Goal: Task Accomplishment & Management: Manage account settings

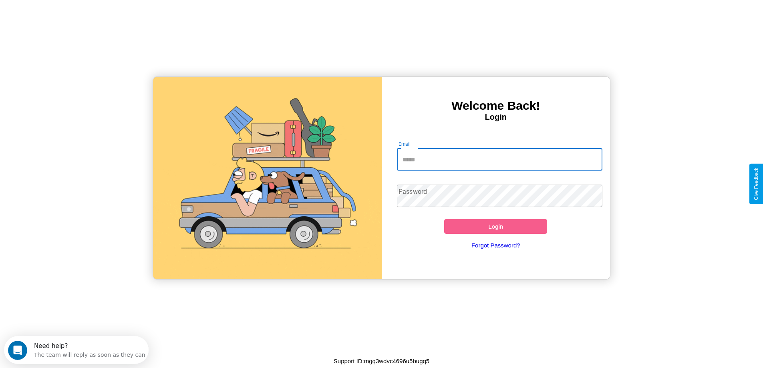
click at [499, 159] on input "Email" at bounding box center [499, 159] width 205 height 22
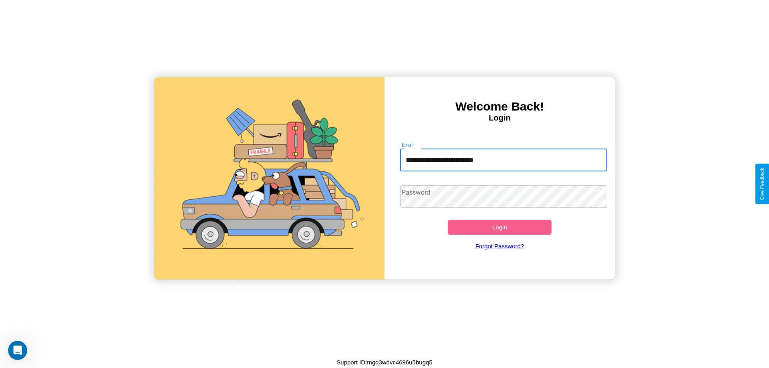
type input "**********"
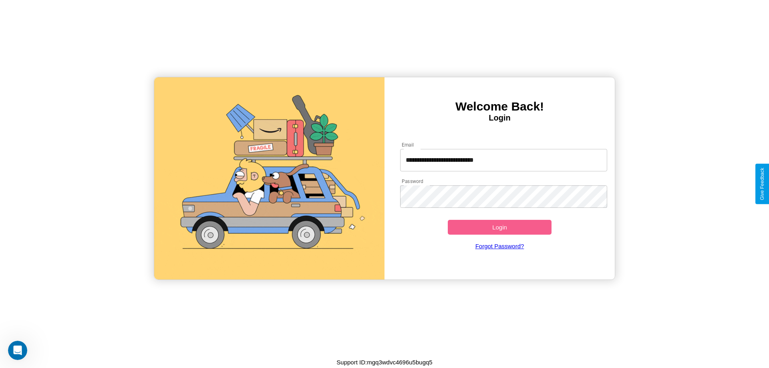
click at [499, 227] on button "Login" at bounding box center [500, 227] width 104 height 15
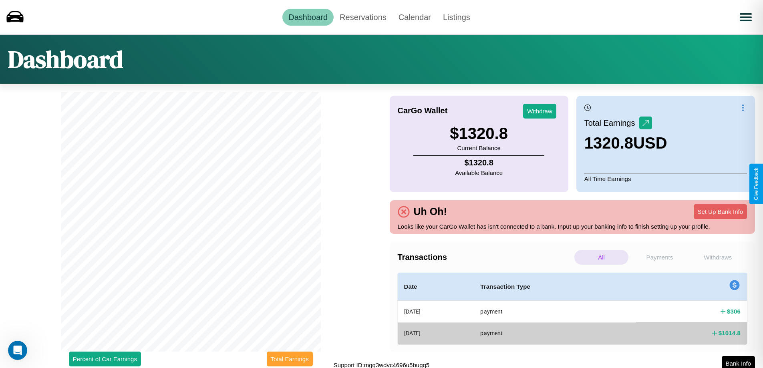
click at [289, 359] on button "Total Earnings" at bounding box center [290, 358] width 46 height 15
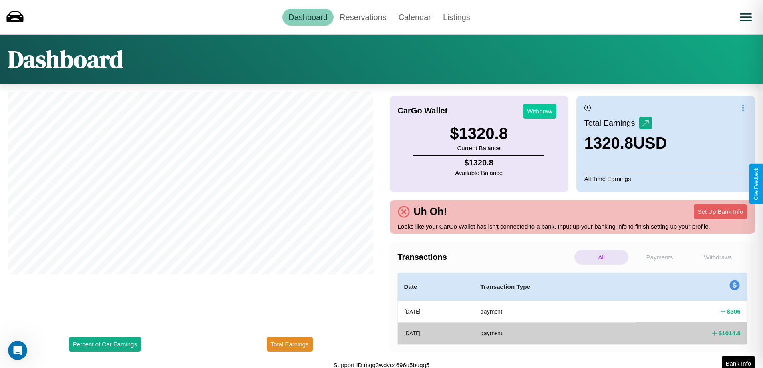
click at [539, 111] on button "Withdraw" at bounding box center [539, 111] width 33 height 15
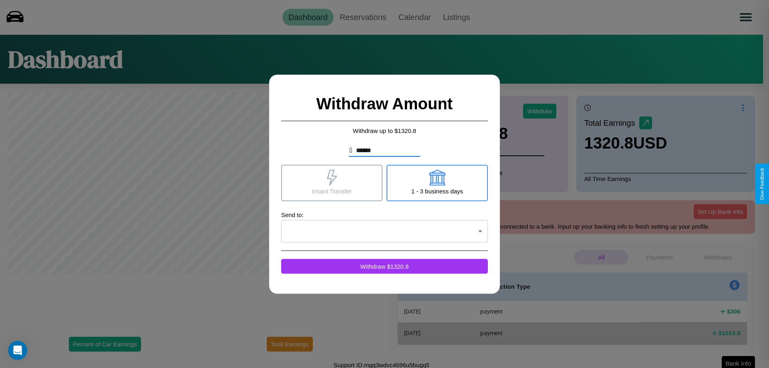
click at [437, 183] on icon at bounding box center [437, 177] width 16 height 16
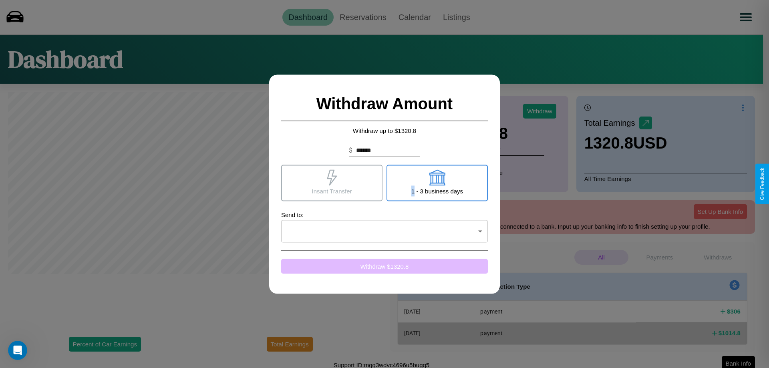
click at [384, 266] on button "Withdraw $ 1320.8" at bounding box center [384, 266] width 207 height 15
